Goal: Navigation & Orientation: Go to known website

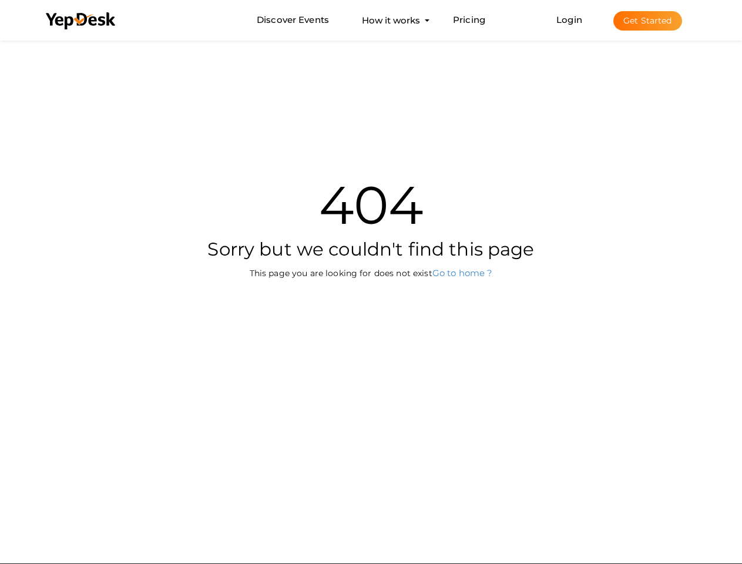
click at [371, 282] on div "404 Sorry but we couldn't find this page This page you are looking for does not…" at bounding box center [371, 215] width 687 height 354
click at [81, 21] on use at bounding box center [80, 20] width 69 height 17
